Goal: Find specific page/section: Find specific page/section

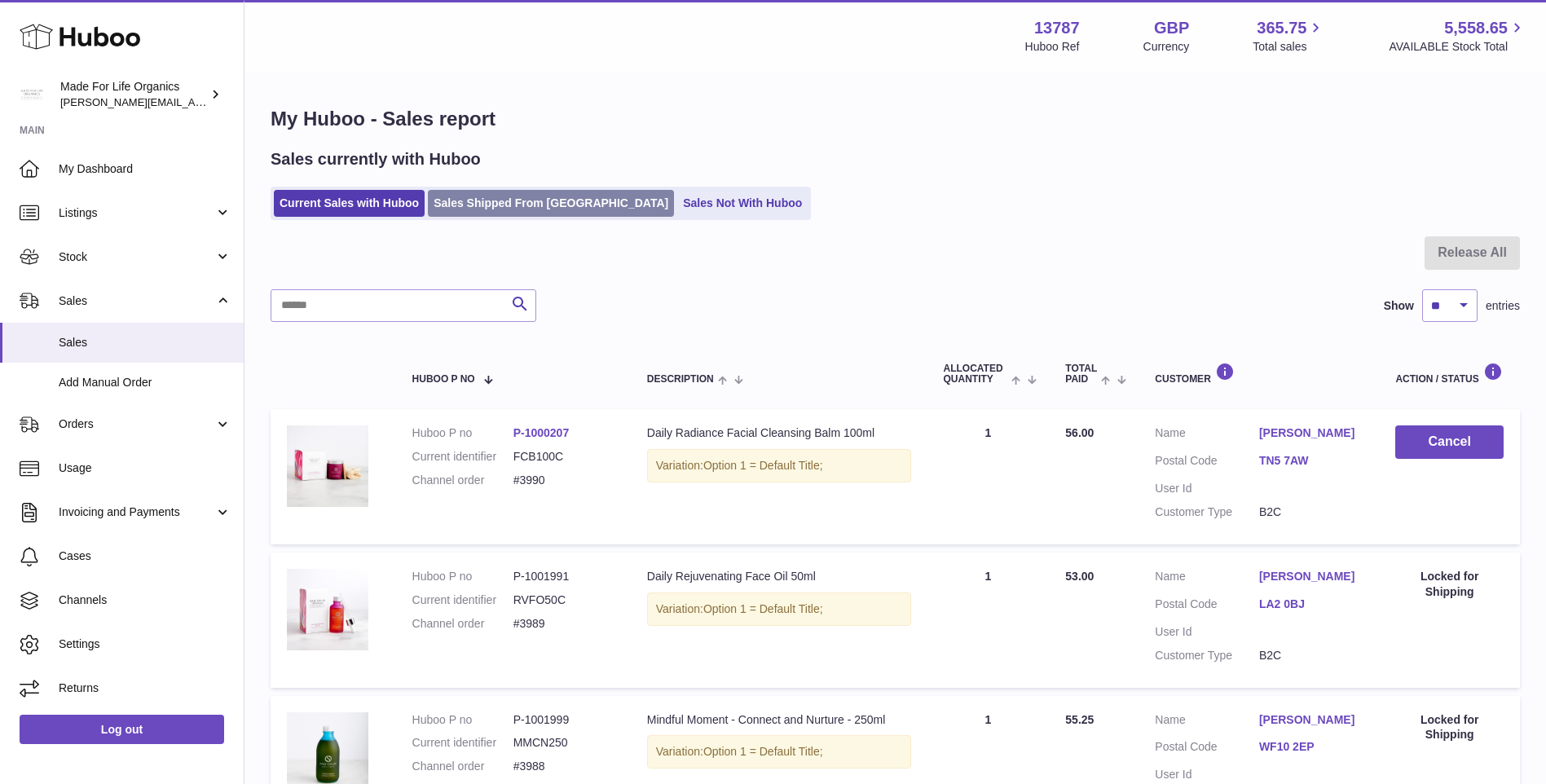
click at [468, 194] on link "Sales Shipped From [GEOGRAPHIC_DATA]" at bounding box center [550, 203] width 246 height 27
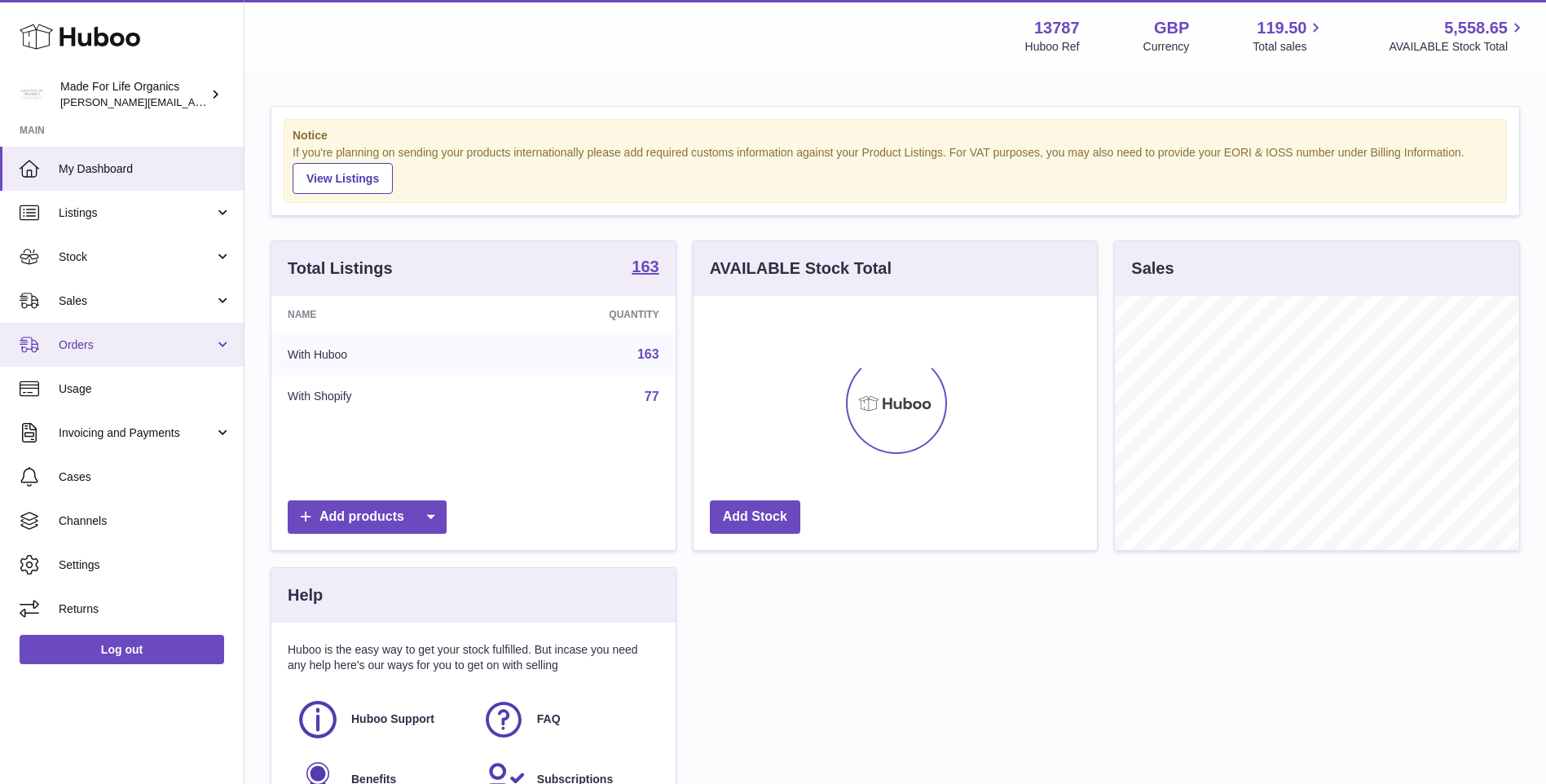
scroll to position [254, 403]
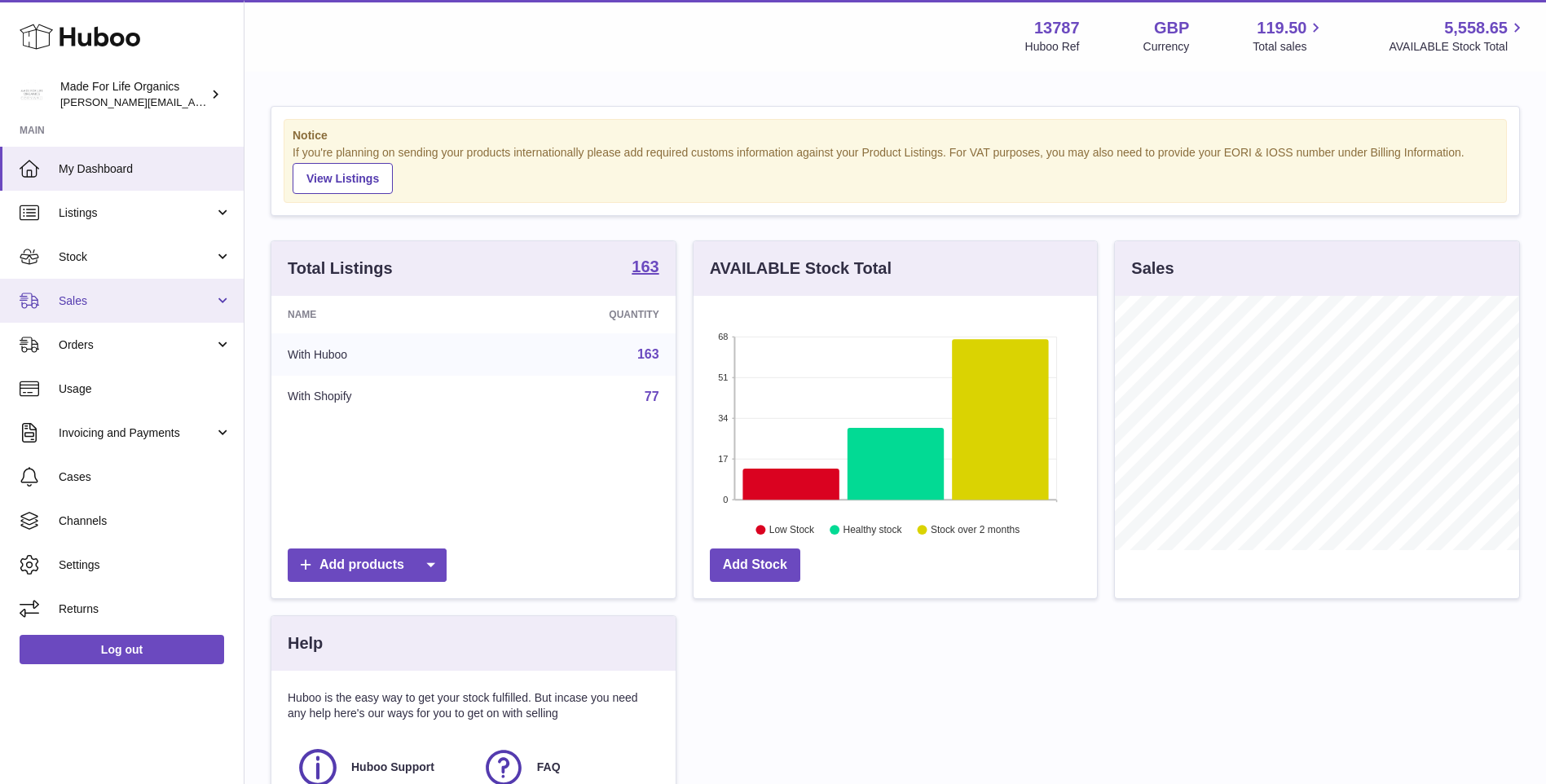
click at [73, 293] on span "Sales" at bounding box center [136, 300] width 156 height 15
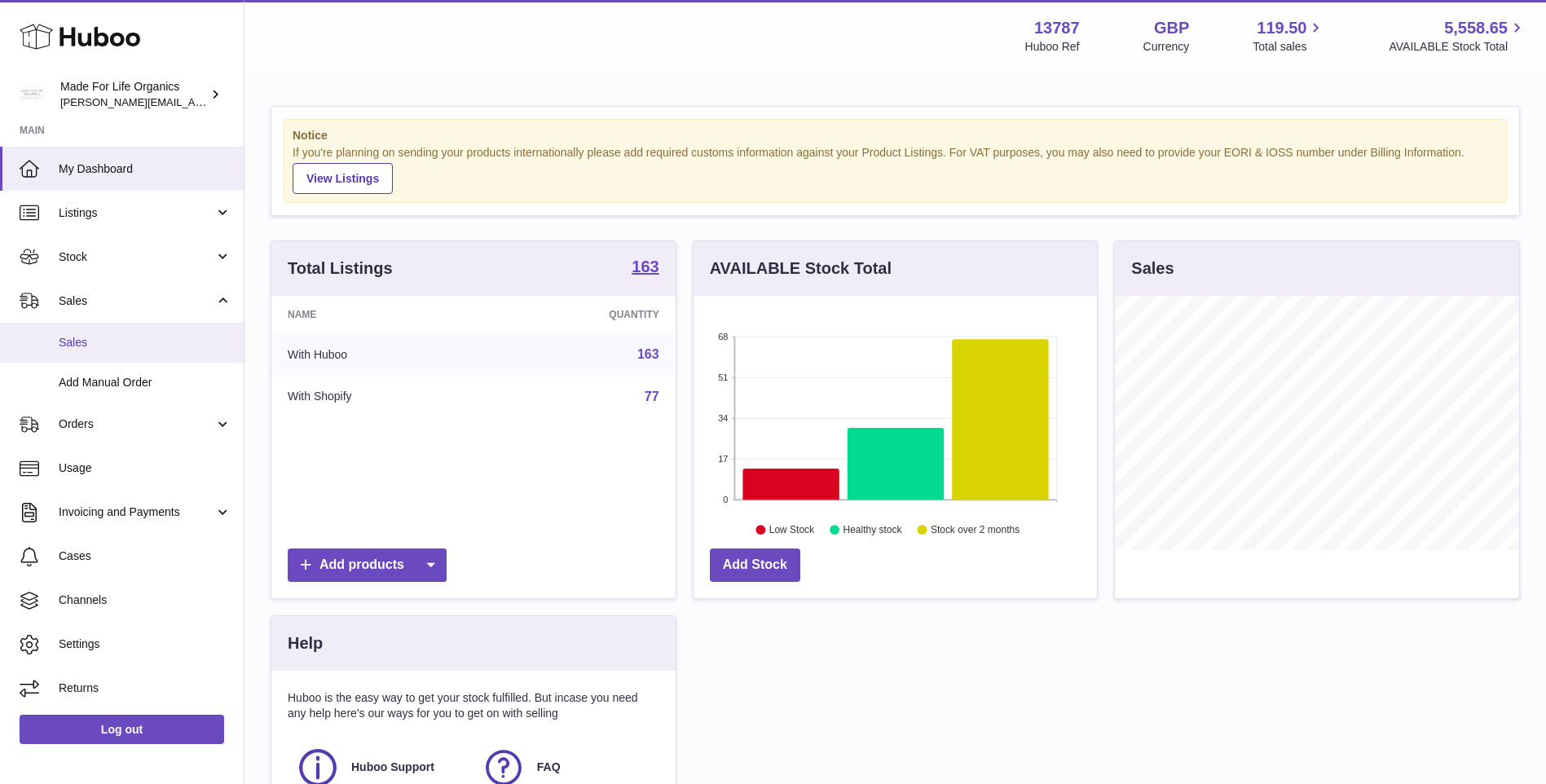
click at [83, 340] on span "Sales" at bounding box center [144, 342] width 173 height 15
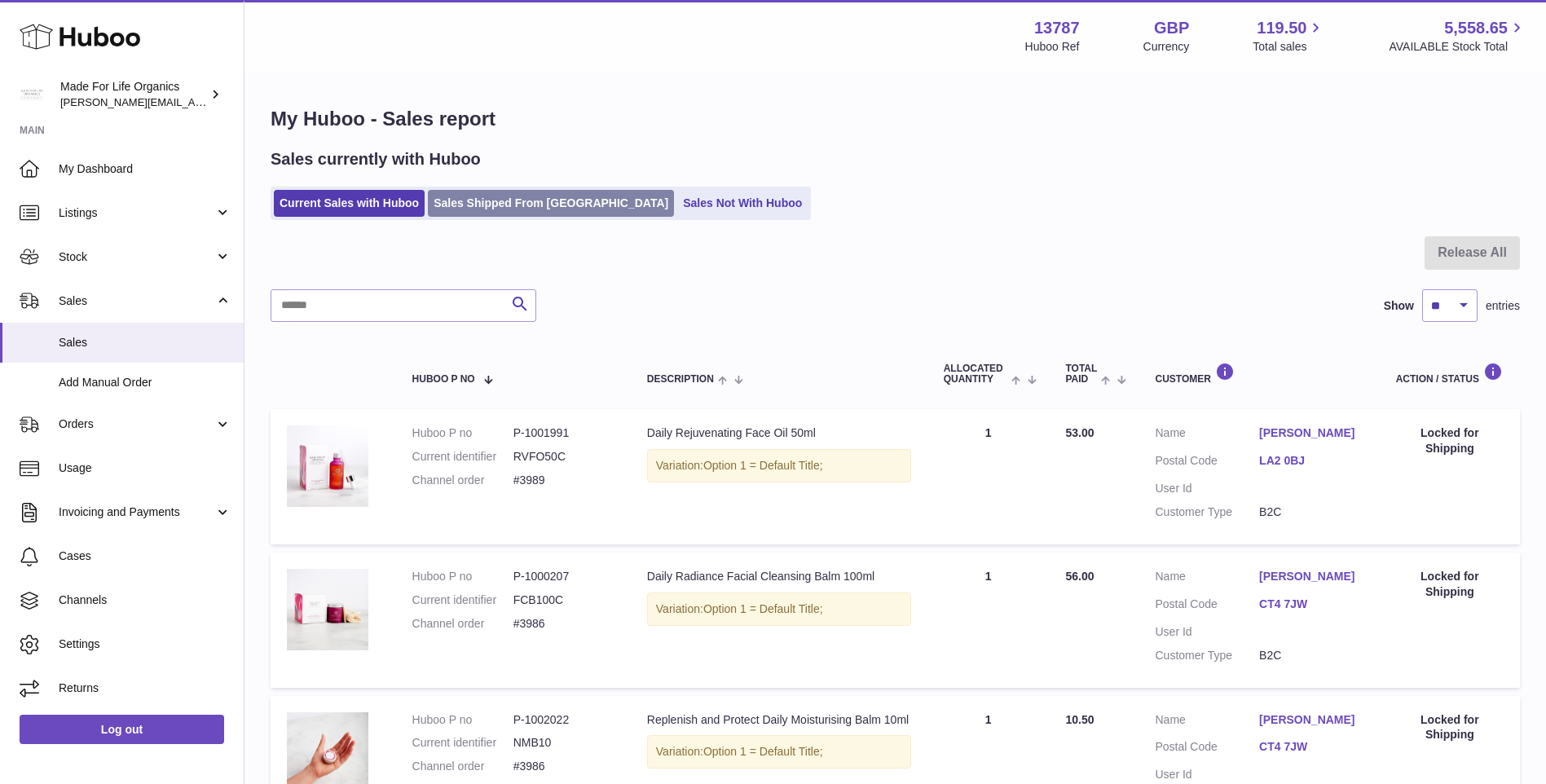
click at [528, 215] on link "Sales Shipped From [GEOGRAPHIC_DATA]" at bounding box center [550, 203] width 246 height 27
